Goal: Transaction & Acquisition: Purchase product/service

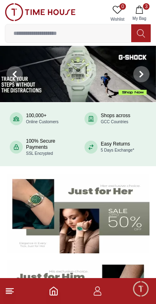
click at [120, 69] on img at bounding box center [78, 74] width 156 height 56
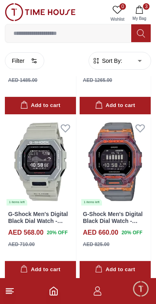
scroll to position [852, 0]
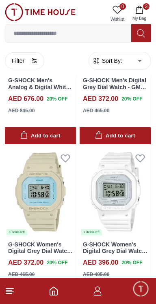
scroll to position [2789, 0]
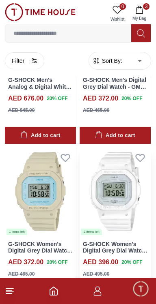
click at [99, 242] on link "G-SHOCK Women's Digital Grey Dial Watch - GMD-S5600BA-7DR" at bounding box center [115, 251] width 64 height 20
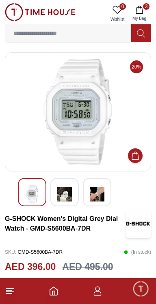
click at [68, 195] on img at bounding box center [64, 194] width 15 height 19
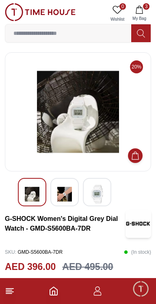
click at [100, 195] on img at bounding box center [97, 194] width 15 height 19
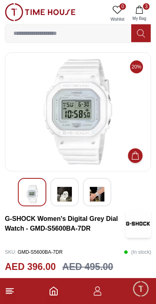
click at [104, 191] on div at bounding box center [97, 192] width 28 height 28
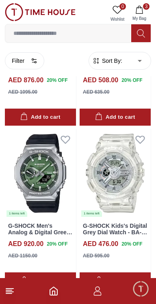
scroll to position [3299, 0]
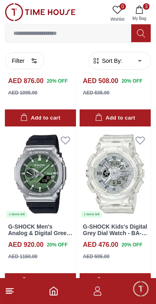
click at [14, 292] on icon at bounding box center [10, 291] width 10 height 10
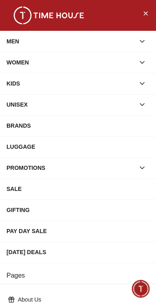
scroll to position [1655, 0]
click at [143, 11] on icon "Close Menu" at bounding box center [145, 13] width 6 height 10
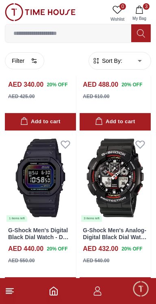
click at [53, 291] on polyline "Home" at bounding box center [53, 293] width 2 height 4
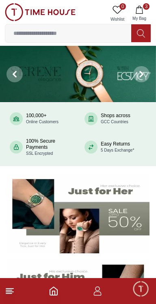
click at [146, 14] on button "3 My Bag" at bounding box center [139, 13] width 24 height 21
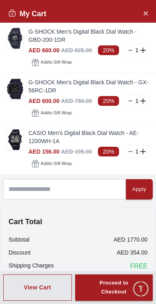
scroll to position [16, 0]
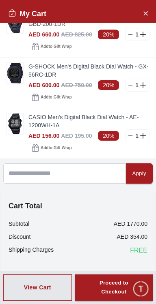
scroll to position [1509, 0]
click at [146, 8] on icon "Close Account" at bounding box center [145, 13] width 6 height 10
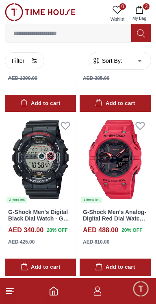
click at [9, 290] on line at bounding box center [9, 290] width 6 height 0
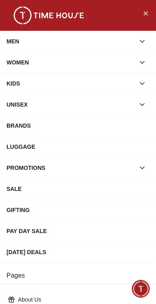
click at [144, 62] on icon "button" at bounding box center [142, 63] width 4 height 2
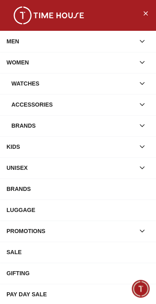
click at [118, 88] on div "Watches" at bounding box center [72, 83] width 123 height 15
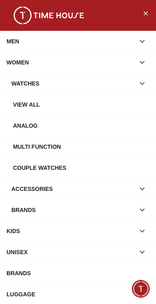
click at [115, 102] on div "View all" at bounding box center [81, 104] width 136 height 15
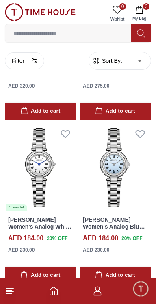
scroll to position [1451, 0]
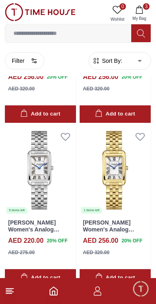
scroll to position [4674, 0]
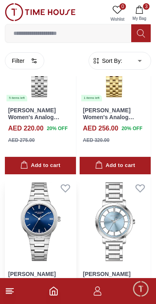
click at [27, 212] on img at bounding box center [40, 222] width 71 height 88
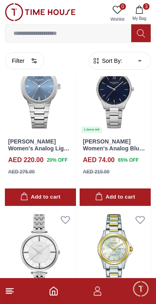
scroll to position [7945, 0]
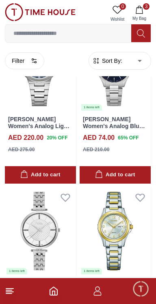
scroll to position [8015, 0]
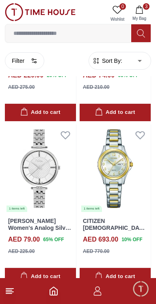
click at [53, 293] on icon "Home" at bounding box center [54, 291] width 10 height 10
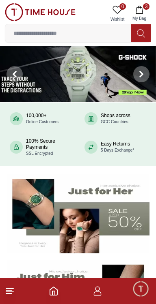
click at [9, 293] on line at bounding box center [9, 293] width 6 height 0
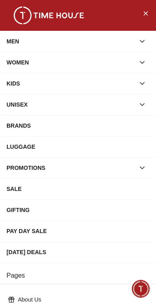
click at [141, 105] on icon "button" at bounding box center [142, 105] width 4 height 2
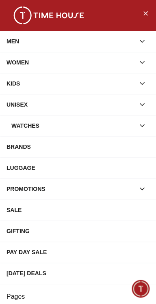
click at [109, 126] on div "Watches" at bounding box center [72, 125] width 123 height 15
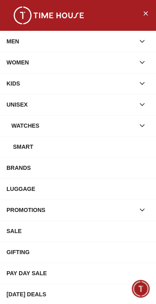
click at [24, 127] on div "Watches" at bounding box center [72, 125] width 123 height 15
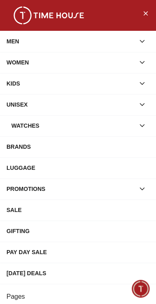
click at [32, 127] on div "Watches" at bounding box center [72, 125] width 123 height 15
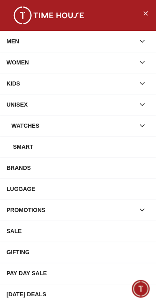
click at [37, 147] on div "Smart" at bounding box center [81, 146] width 136 height 15
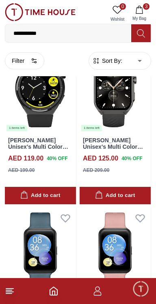
scroll to position [1380, 0]
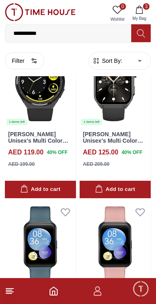
click at [58, 295] on icon "Home" at bounding box center [54, 291] width 10 height 10
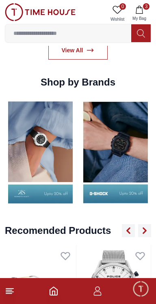
scroll to position [783, 0]
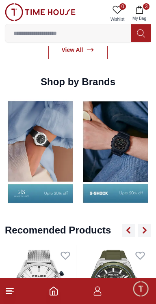
click at [133, 165] on img at bounding box center [115, 151] width 71 height 111
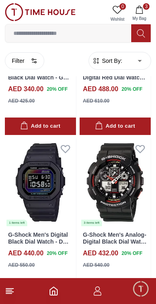
scroll to position [1652, 0]
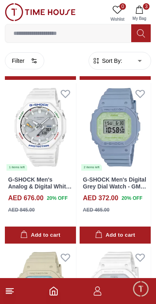
scroll to position [2689, 0]
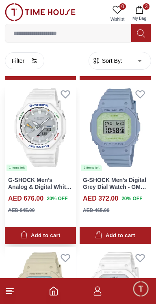
click at [17, 181] on link "G-SHOCK Men's Analog & Digital White Dial Watch - GA-B2100FC-7ADR" at bounding box center [39, 190] width 63 height 27
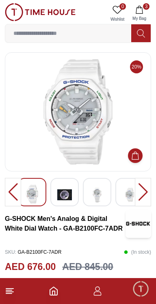
click at [144, 194] on div at bounding box center [143, 192] width 16 height 28
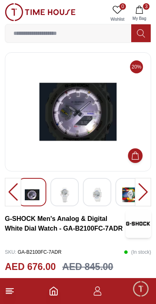
click at [146, 190] on div at bounding box center [143, 192] width 16 height 28
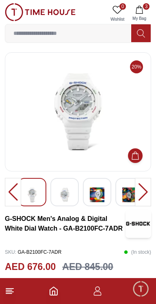
click at [146, 191] on div at bounding box center [143, 192] width 16 height 28
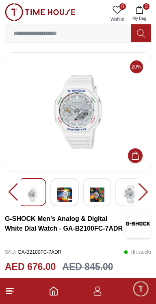
click at [146, 190] on div at bounding box center [143, 192] width 16 height 28
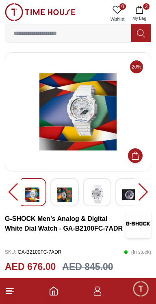
click at [139, 196] on div at bounding box center [143, 192] width 16 height 28
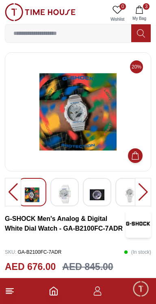
click at [139, 195] on div at bounding box center [143, 192] width 16 height 28
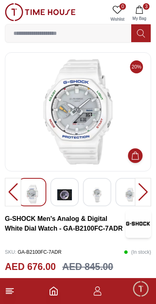
click at [139, 196] on div at bounding box center [143, 192] width 16 height 28
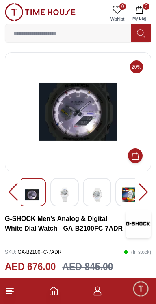
click at [136, 196] on div at bounding box center [143, 192] width 16 height 28
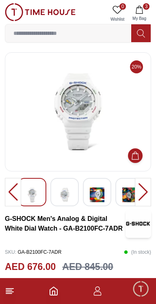
click at [137, 194] on div at bounding box center [143, 192] width 16 height 28
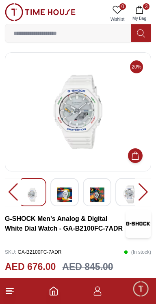
click at [139, 196] on div at bounding box center [143, 192] width 16 height 28
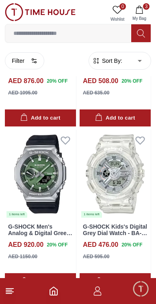
scroll to position [3299, 0]
click at [11, 295] on icon at bounding box center [10, 291] width 10 height 10
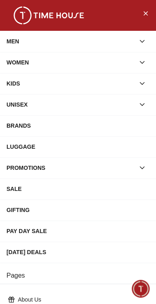
click at [120, 126] on div "BRANDS" at bounding box center [77, 125] width 143 height 15
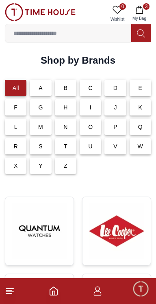
click at [41, 142] on p "S" at bounding box center [41, 146] width 4 height 8
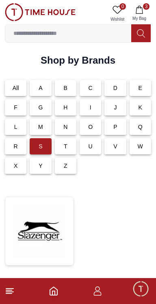
click at [13, 87] on p "All" at bounding box center [16, 88] width 6 height 8
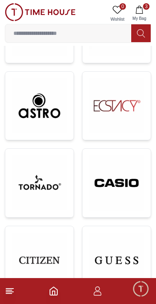
scroll to position [279, 0]
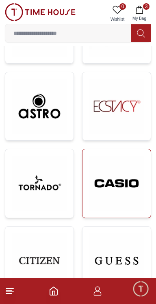
click at [131, 190] on img at bounding box center [116, 184] width 55 height 56
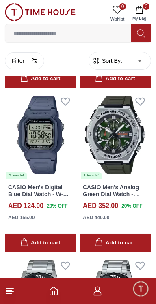
scroll to position [975, 0]
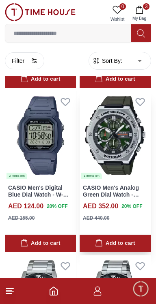
click at [133, 192] on link "CASIO Men's Analog Green Dial Watch - MWA-300H-3AVDF" at bounding box center [111, 194] width 56 height 20
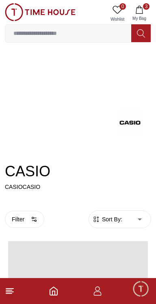
scroll to position [975, 0]
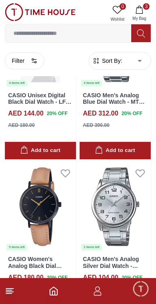
scroll to position [3201, 0]
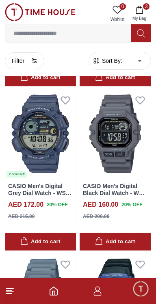
scroll to position [4093, 0]
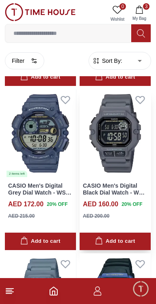
click at [89, 189] on link "CASIO Men's Digital Black Dial Watch - WS-1400H-8BVDF" at bounding box center [114, 192] width 62 height 20
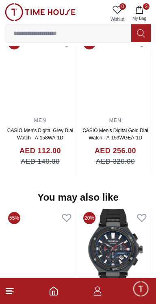
scroll to position [711, 0]
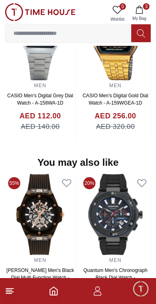
click at [126, 217] on img at bounding box center [115, 214] width 71 height 81
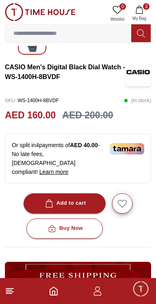
scroll to position [152, 0]
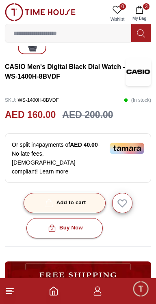
click at [90, 195] on button "Add to cart" at bounding box center [65, 203] width 82 height 20
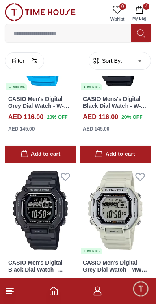
scroll to position [4864, 0]
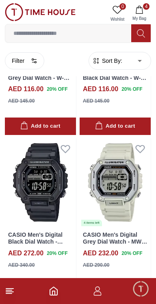
scroll to position [4879, 0]
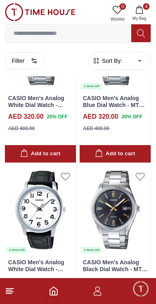
scroll to position [8141, 0]
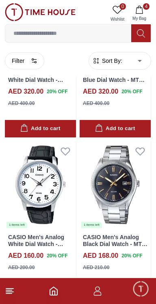
scroll to position [8165, 0]
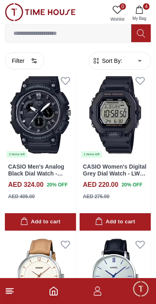
scroll to position [8704, 0]
click at [135, 178] on link "CASIO Women's Digital Grey Dial Watch - LWS-2200H-1AVDF" at bounding box center [114, 173] width 63 height 20
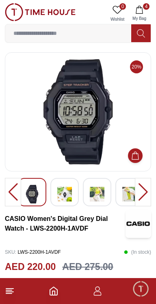
click at [62, 197] on img at bounding box center [64, 194] width 15 height 19
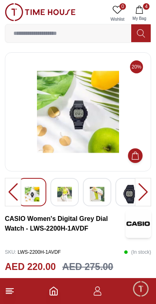
click at [68, 201] on img at bounding box center [64, 194] width 15 height 19
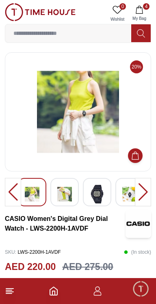
click at [96, 202] on img at bounding box center [97, 194] width 15 height 19
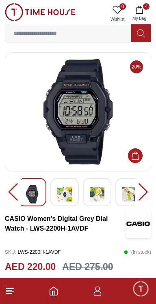
click at [131, 197] on img at bounding box center [129, 194] width 15 height 19
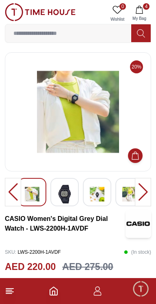
click at [143, 193] on div at bounding box center [143, 192] width 16 height 28
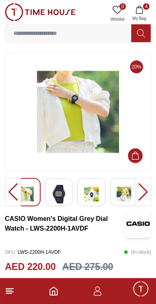
click at [144, 195] on div at bounding box center [143, 192] width 16 height 28
click at [124, 199] on img at bounding box center [123, 194] width 15 height 19
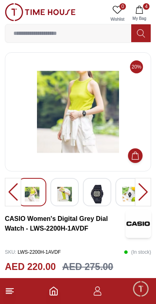
click at [96, 200] on img at bounding box center [97, 194] width 15 height 19
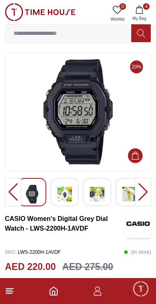
click at [60, 199] on img at bounding box center [64, 194] width 15 height 19
click at [35, 199] on img at bounding box center [32, 194] width 15 height 19
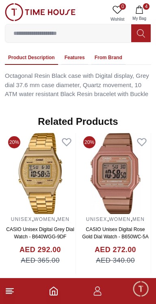
scroll to position [532, 0]
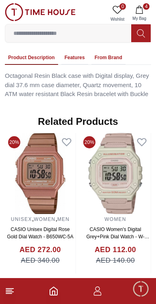
click at [86, 227] on link "CASIO Women's Digital Grey+Pink Dial Watch - W-218HC-4A2VDF" at bounding box center [117, 237] width 63 height 20
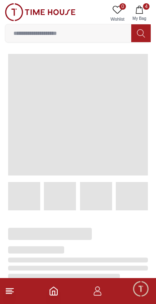
click at [82, 225] on div at bounding box center [71, 293] width 152 height 167
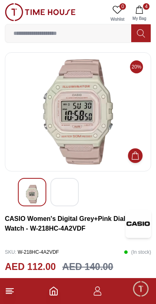
click at [62, 193] on img at bounding box center [64, 196] width 15 height 22
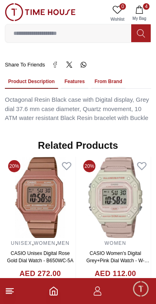
scroll to position [478, 0]
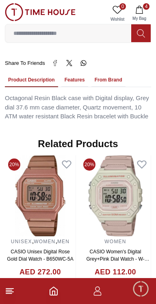
click at [63, 249] on link "CASIO Unisex Digital Rose Gold Dial Watch - B650WC-5A" at bounding box center [40, 255] width 66 height 13
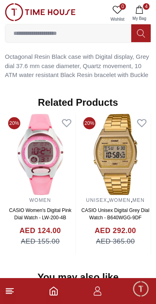
scroll to position [519, 0]
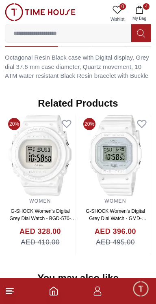
click at [121, 208] on link "G-SHOCK Women's Digital Grey Dial Watch - GMD-S5600BA-7DR" at bounding box center [116, 218] width 61 height 20
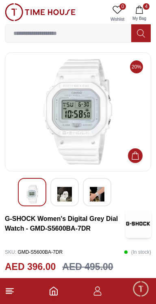
click at [66, 204] on div at bounding box center [64, 192] width 28 height 28
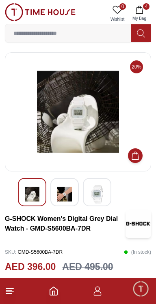
click at [99, 200] on img at bounding box center [97, 194] width 15 height 19
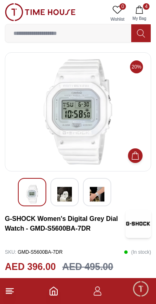
click at [96, 195] on img at bounding box center [97, 194] width 15 height 19
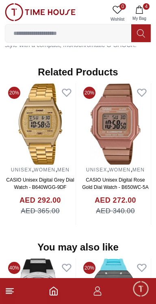
scroll to position [574, 0]
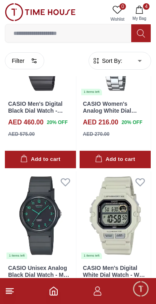
scroll to position [2056, 0]
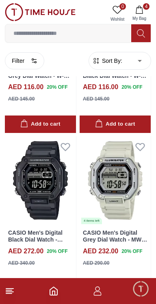
scroll to position [4866, 0]
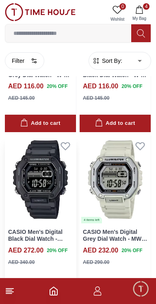
click at [26, 233] on link "CASIO Men's Digital Black Dial Watch - MWD-110HB-1BVDF" at bounding box center [35, 239] width 55 height 20
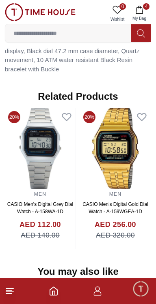
scroll to position [714, 0]
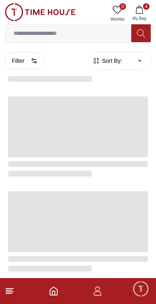
scroll to position [1451, 0]
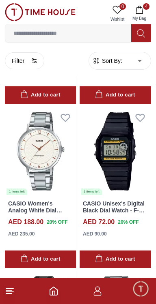
click at [13, 293] on icon at bounding box center [10, 291] width 10 height 10
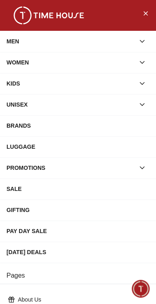
click at [139, 127] on div "BRANDS" at bounding box center [77, 125] width 143 height 15
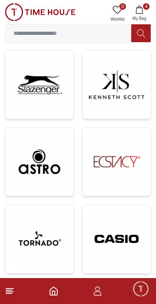
scroll to position [224, 0]
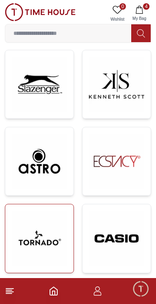
click at [37, 248] on img at bounding box center [39, 238] width 55 height 55
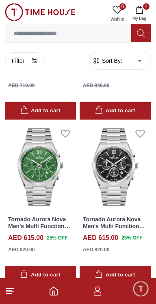
scroll to position [1200, 0]
